Goal: Task Accomplishment & Management: Manage account settings

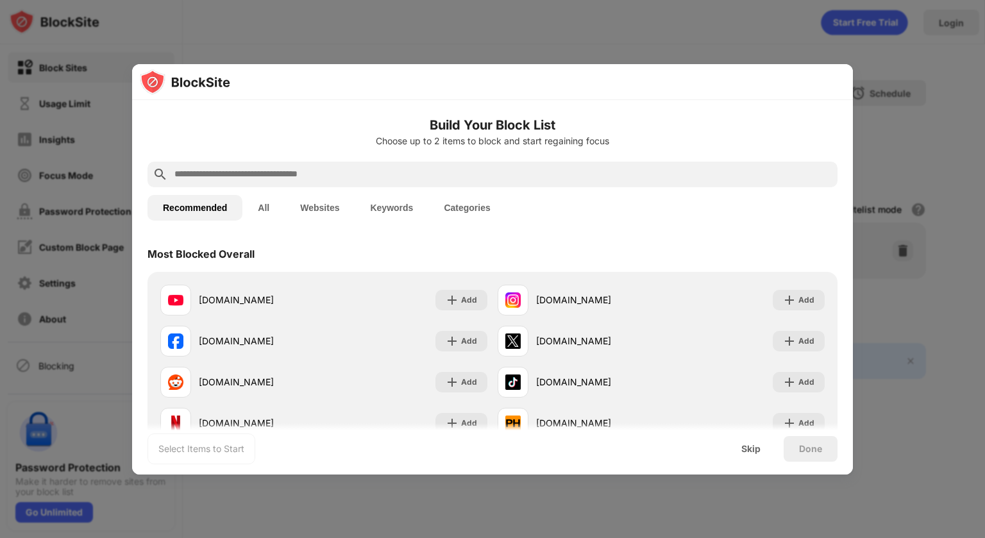
click at [290, 169] on input "text" at bounding box center [502, 174] width 659 height 15
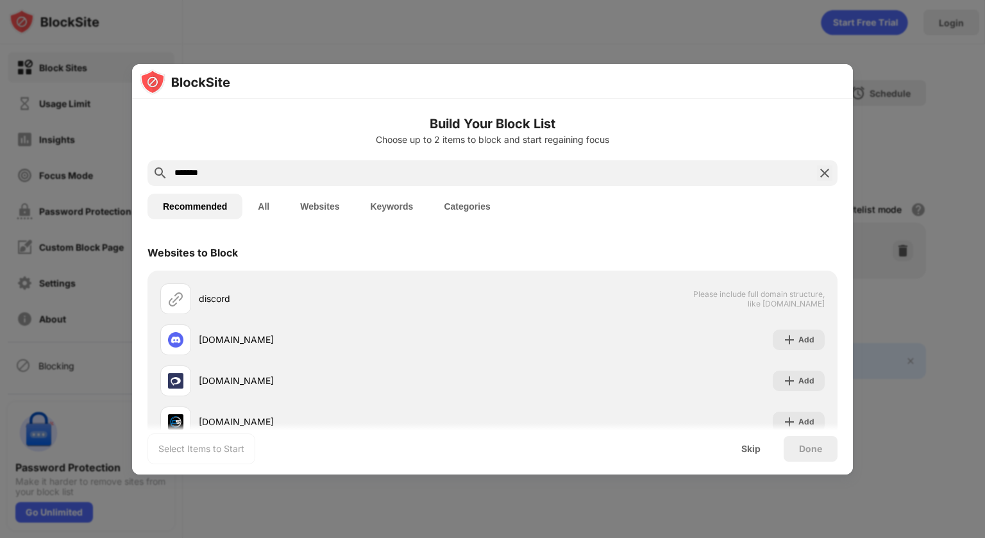
type input "*******"
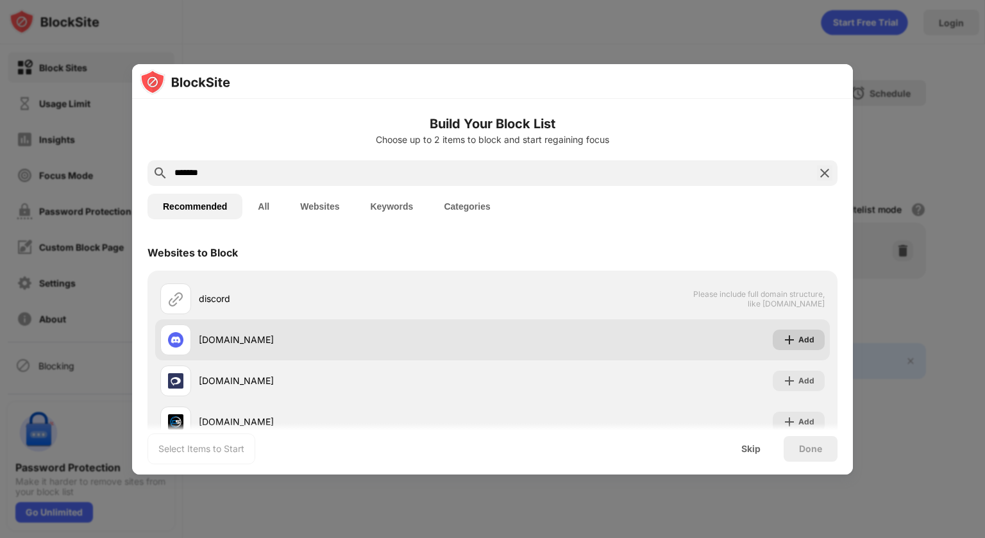
click at [793, 340] on img at bounding box center [789, 339] width 13 height 13
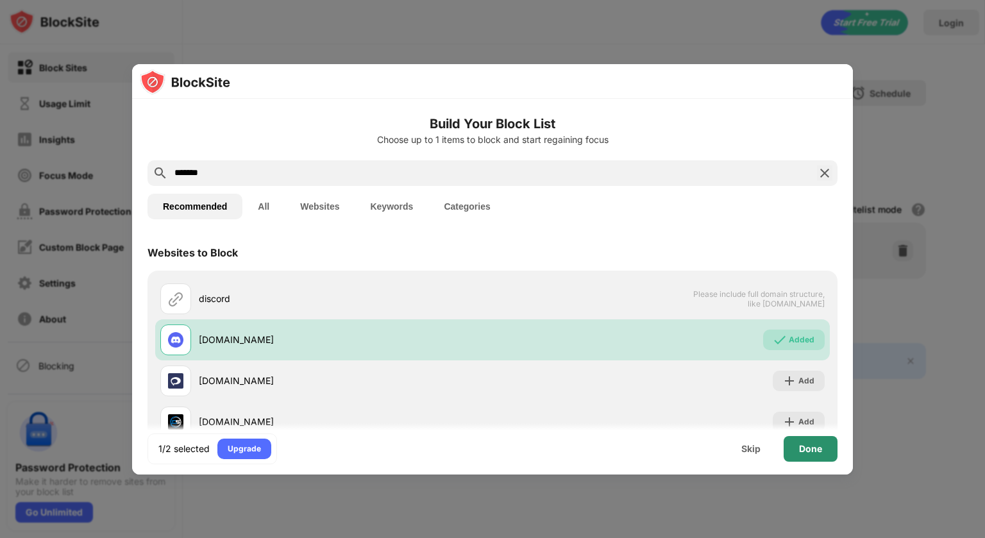
click at [816, 448] on div "Done" at bounding box center [810, 449] width 23 height 10
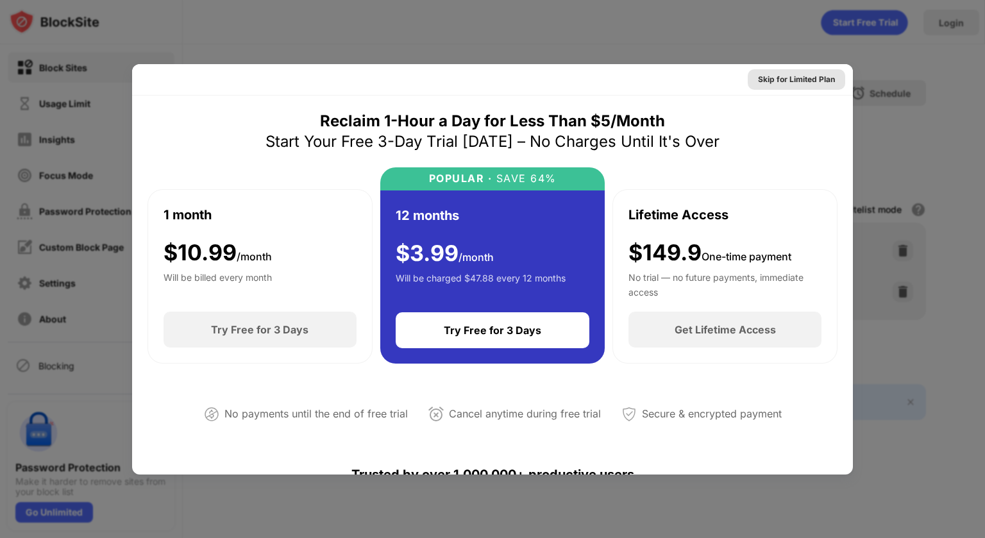
click at [780, 81] on div "Skip for Limited Plan" at bounding box center [796, 79] width 77 height 13
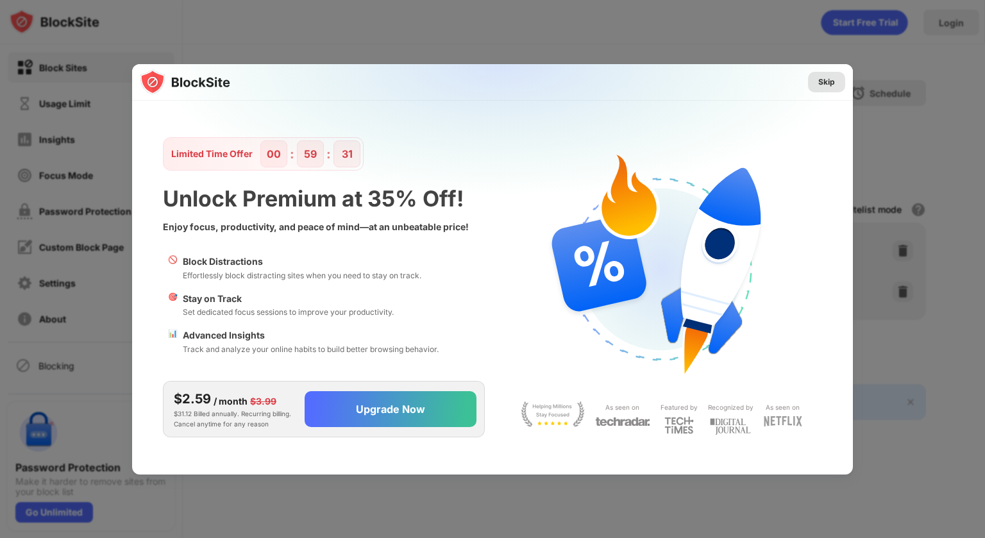
click at [824, 78] on div "Skip" at bounding box center [826, 82] width 17 height 13
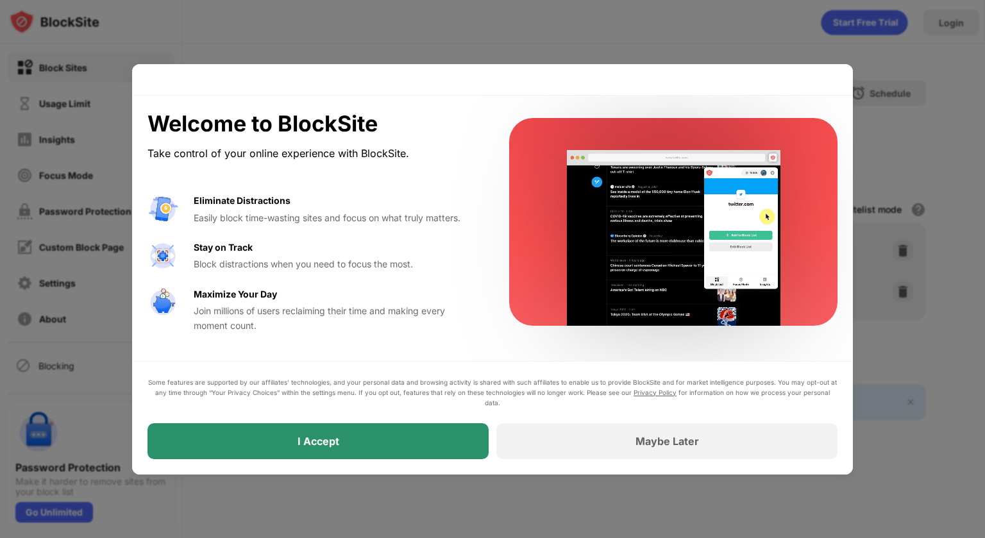
click at [441, 441] on div "I Accept" at bounding box center [317, 441] width 341 height 36
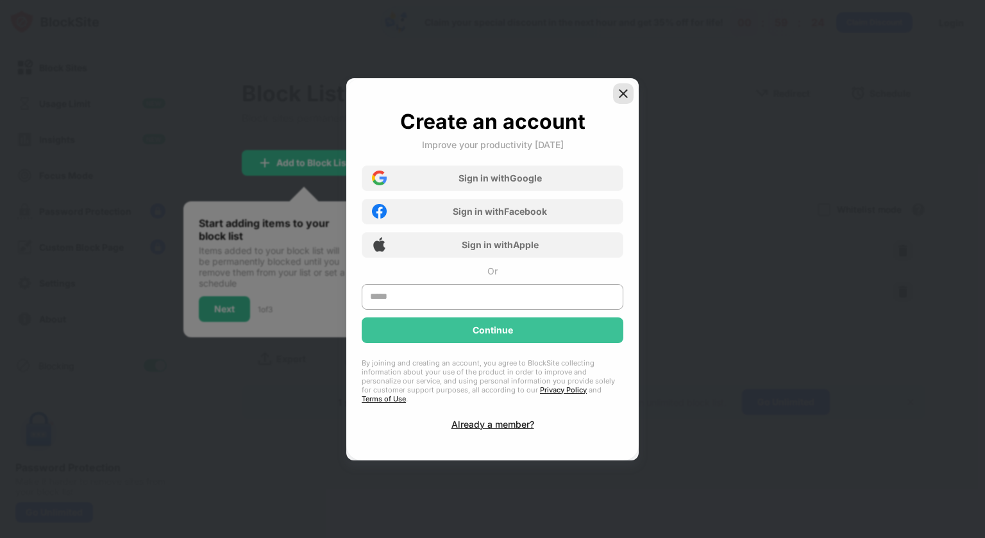
click at [621, 94] on img at bounding box center [623, 93] width 13 height 13
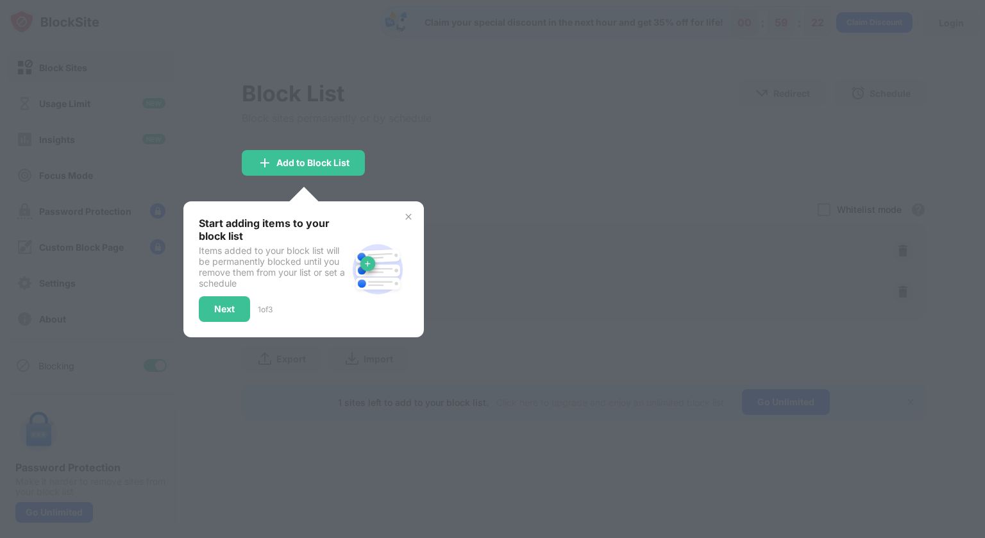
click at [407, 176] on div at bounding box center [492, 269] width 985 height 538
click at [385, 88] on div at bounding box center [492, 269] width 985 height 538
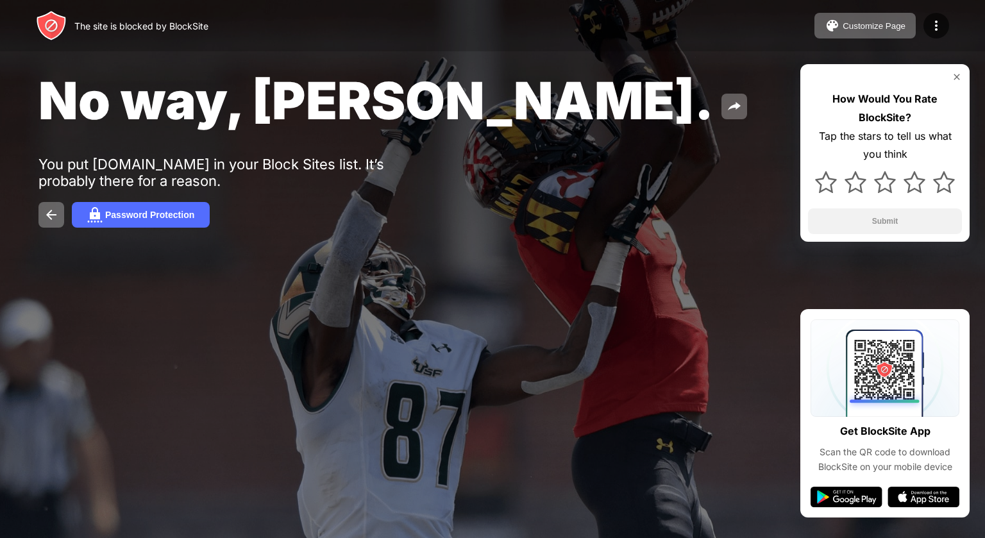
click at [454, 78] on div "No way, [PERSON_NAME]." at bounding box center [401, 100] width 726 height 62
